Goal: Task Accomplishment & Management: Use online tool/utility

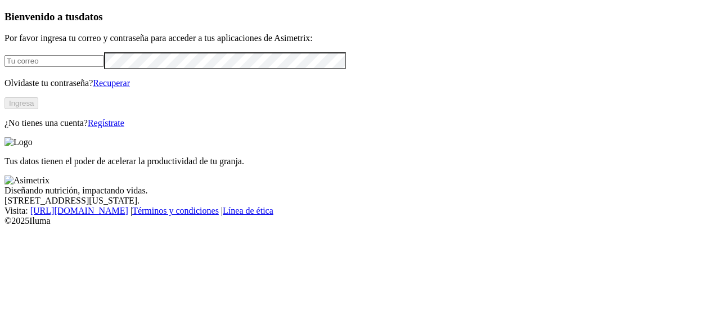
type input "[EMAIL_ADDRESS][DOMAIN_NAME]"
click at [38, 109] on button "Ingresa" at bounding box center [22, 103] width 34 height 12
